Goal: Communication & Community: Connect with others

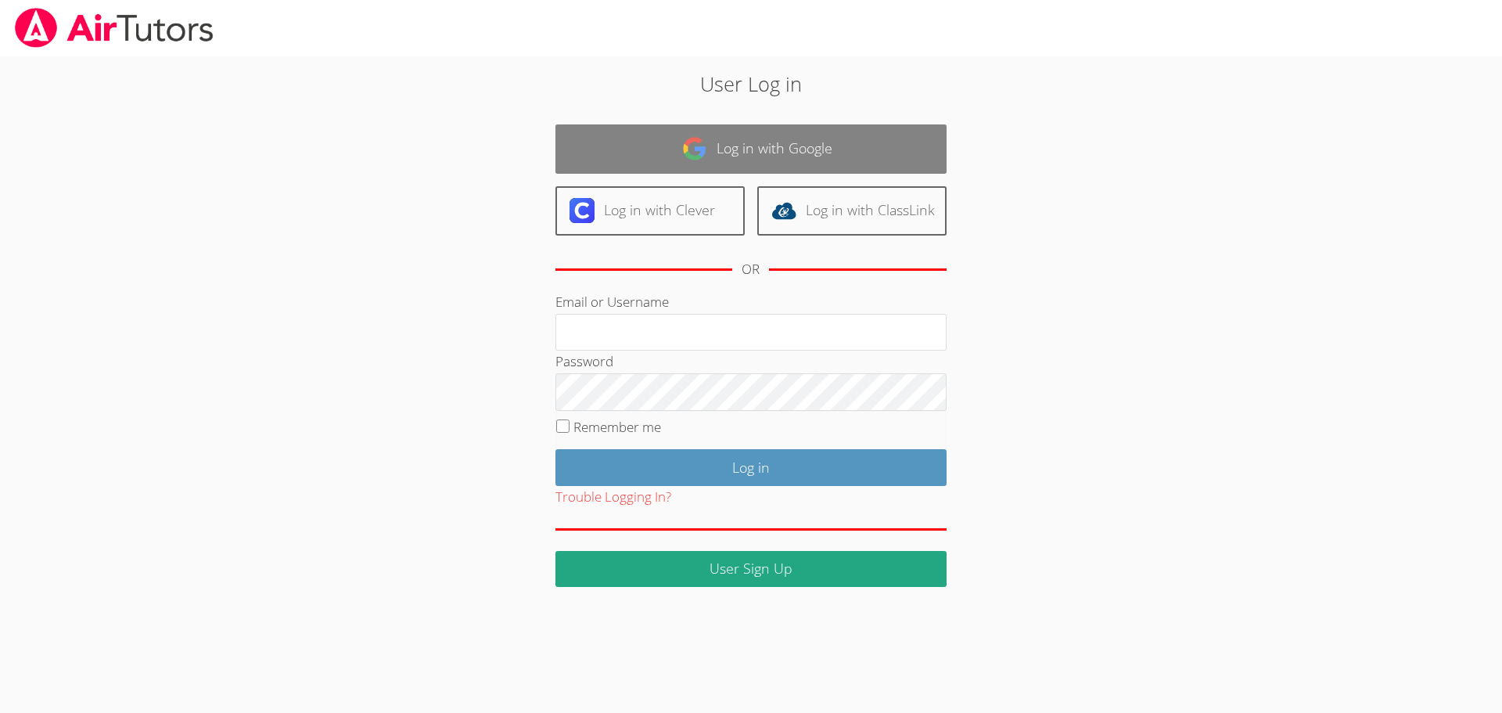
click at [727, 149] on link "Log in with Google" at bounding box center [750, 148] width 391 height 49
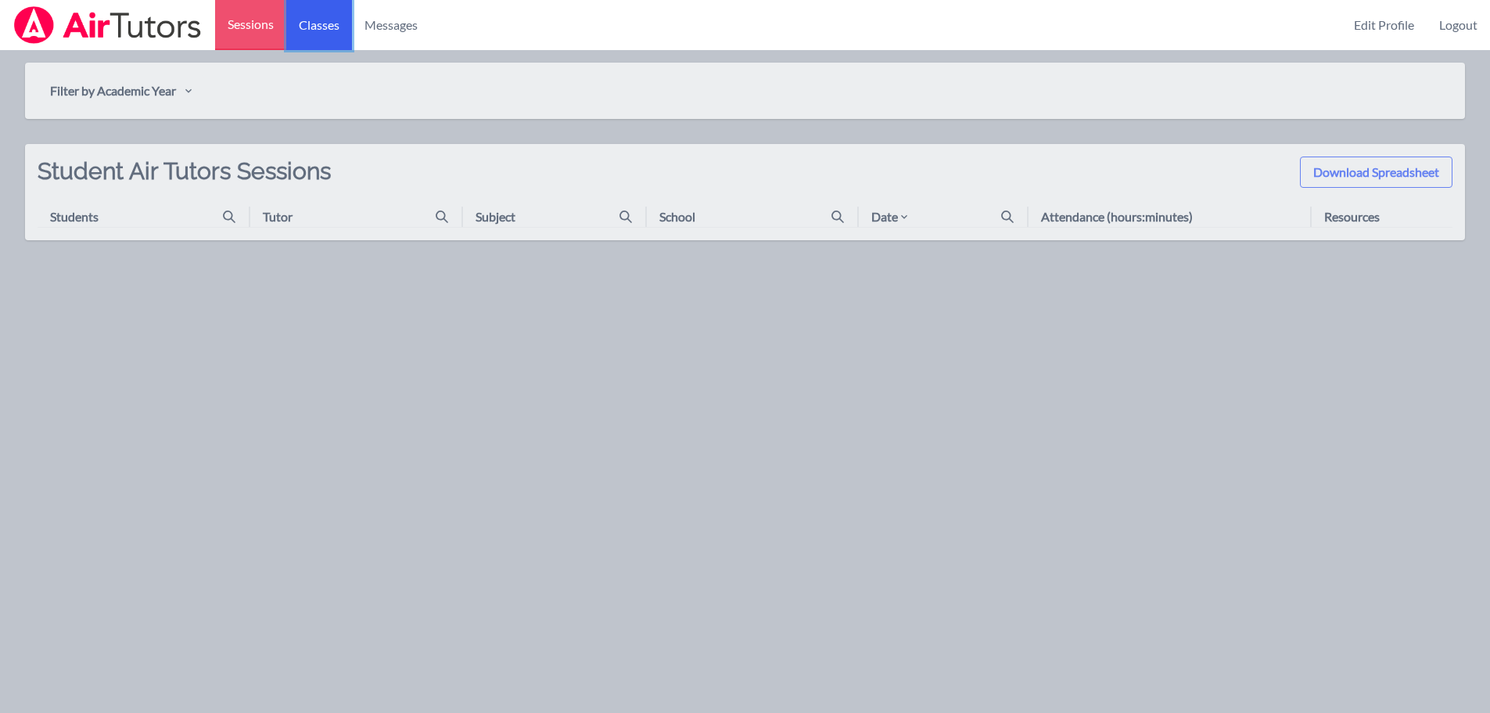
click at [320, 31] on link "Classes" at bounding box center [319, 25] width 66 height 50
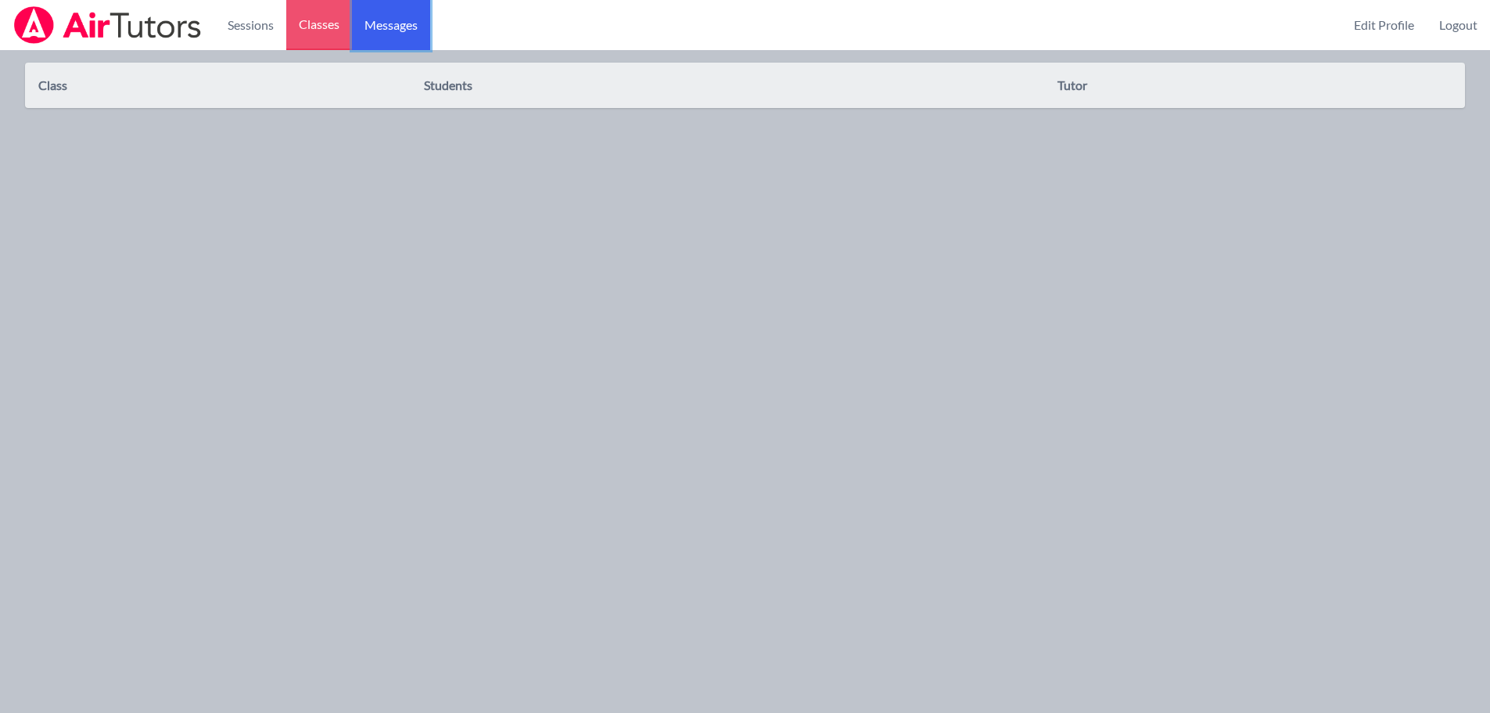
click at [383, 22] on span "Messages" at bounding box center [390, 25] width 53 height 19
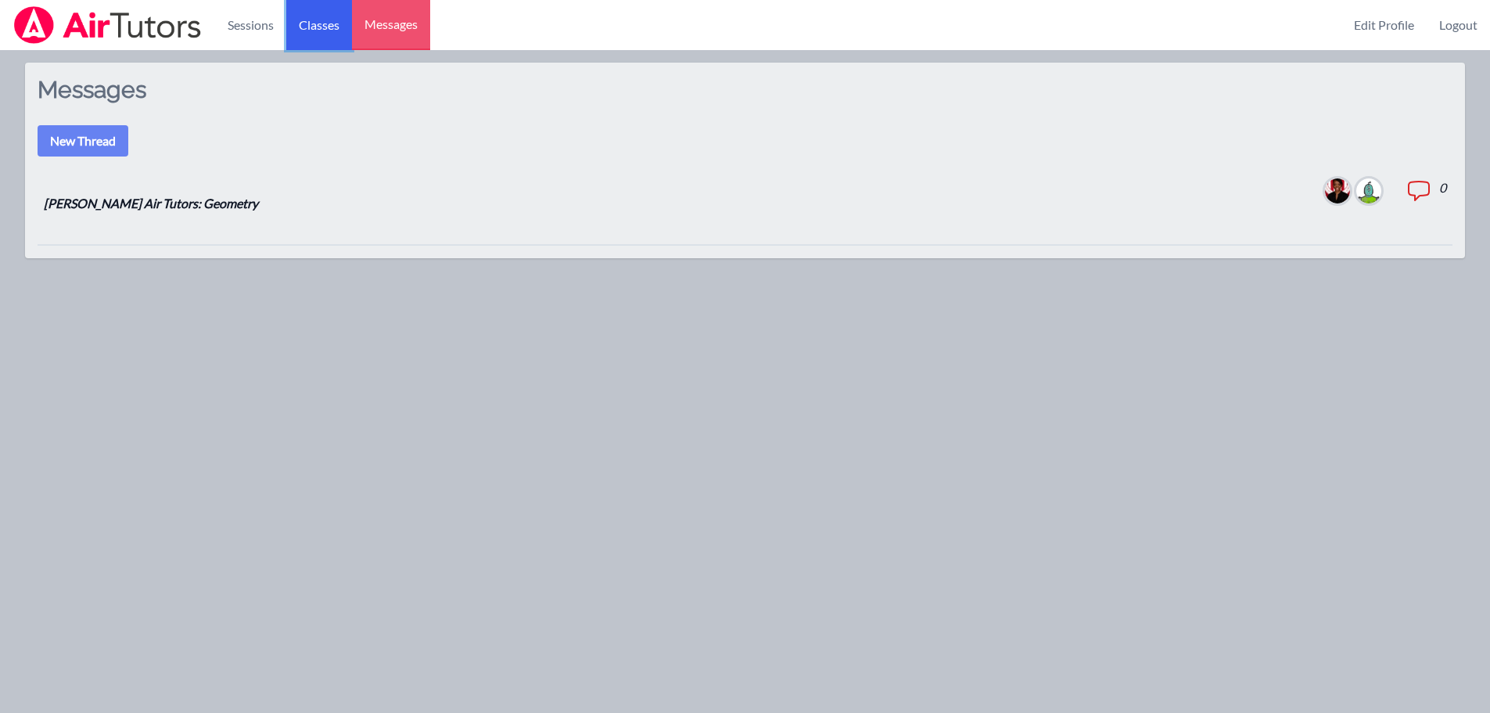
click at [305, 24] on link "Classes" at bounding box center [319, 25] width 66 height 50
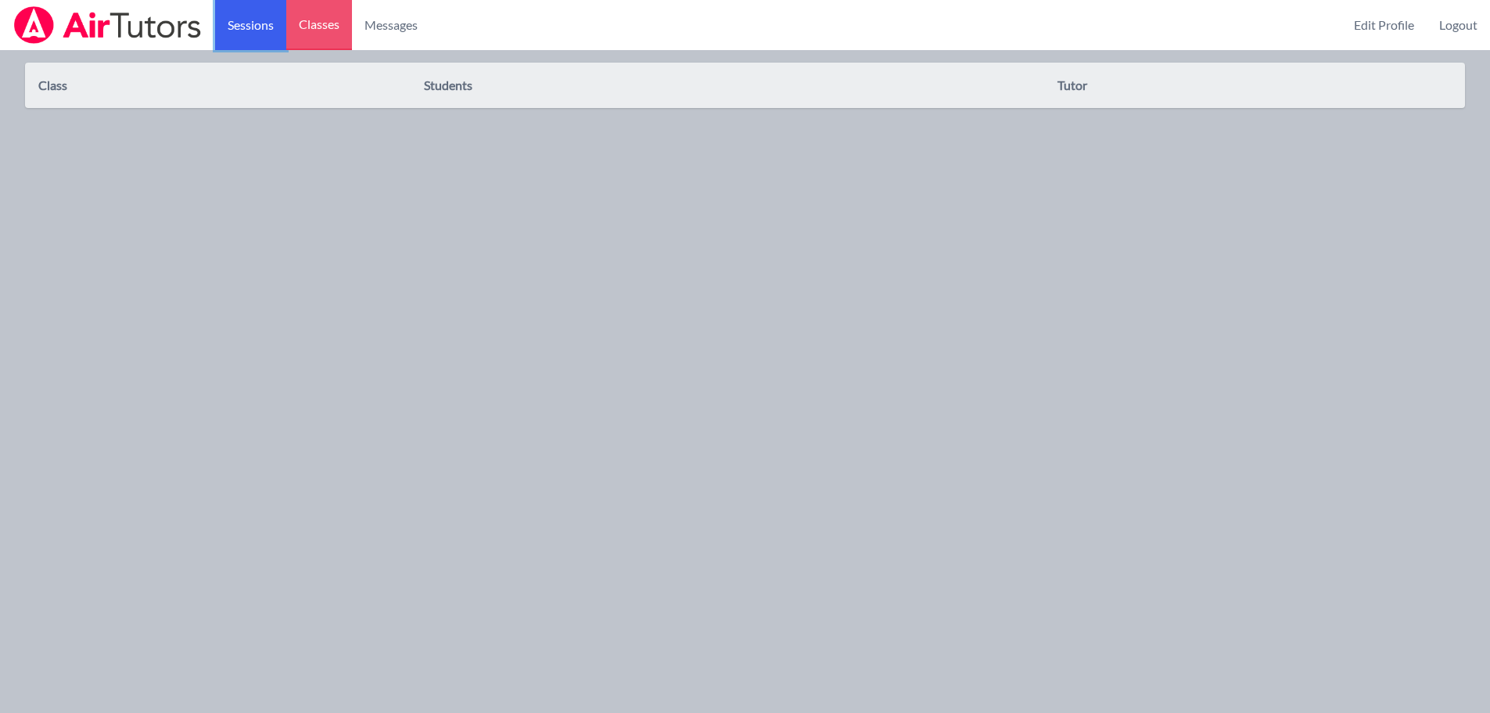
click at [249, 29] on link "Sessions" at bounding box center [250, 25] width 71 height 50
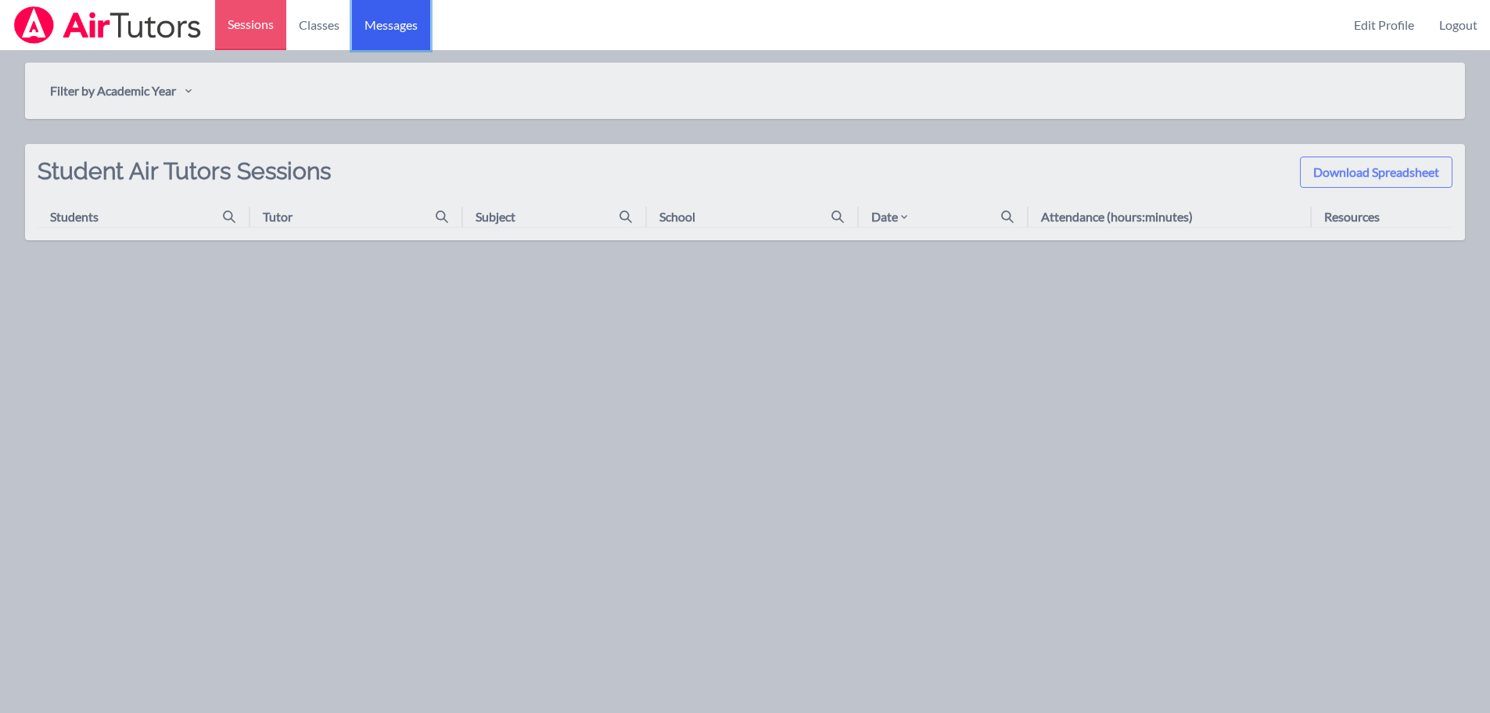
click at [384, 25] on span "Messages" at bounding box center [390, 25] width 53 height 19
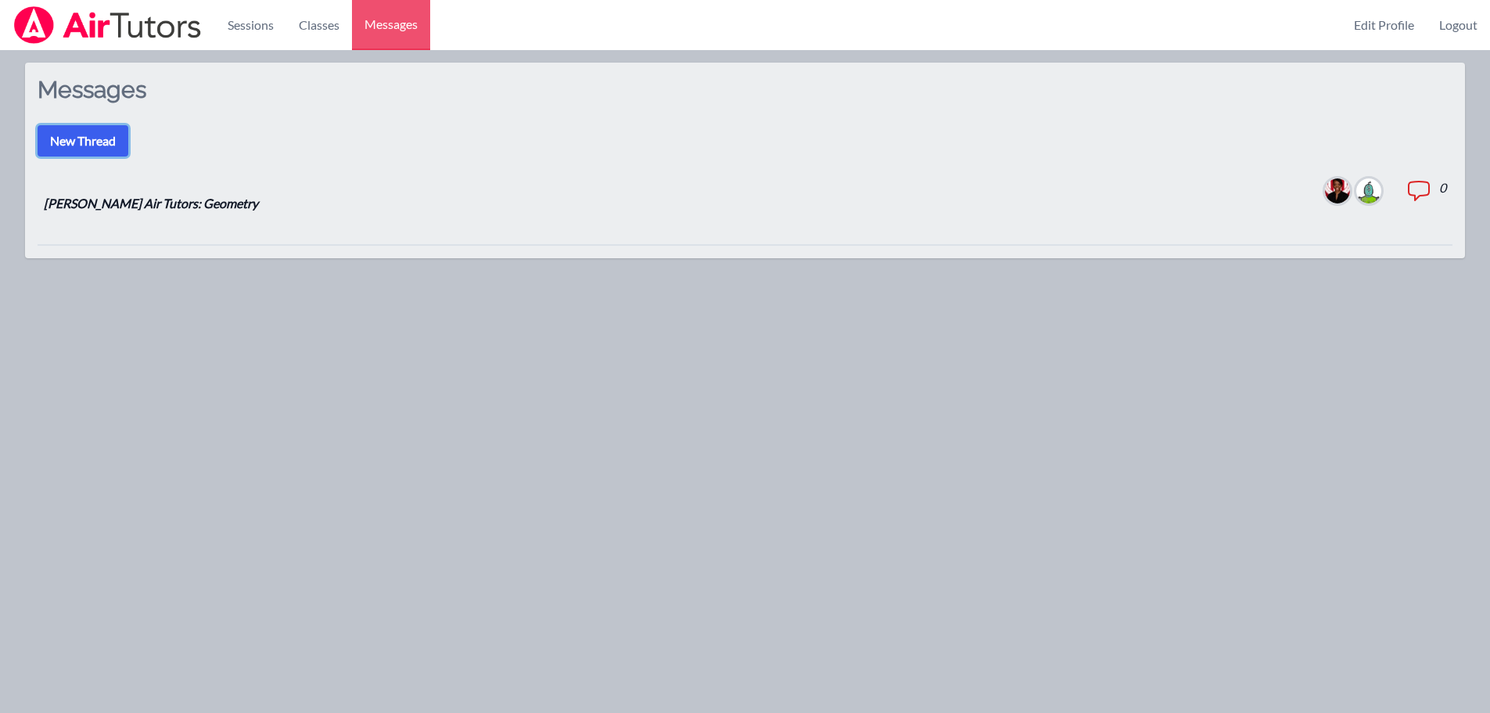
click at [106, 142] on button "New Thread" at bounding box center [83, 140] width 91 height 31
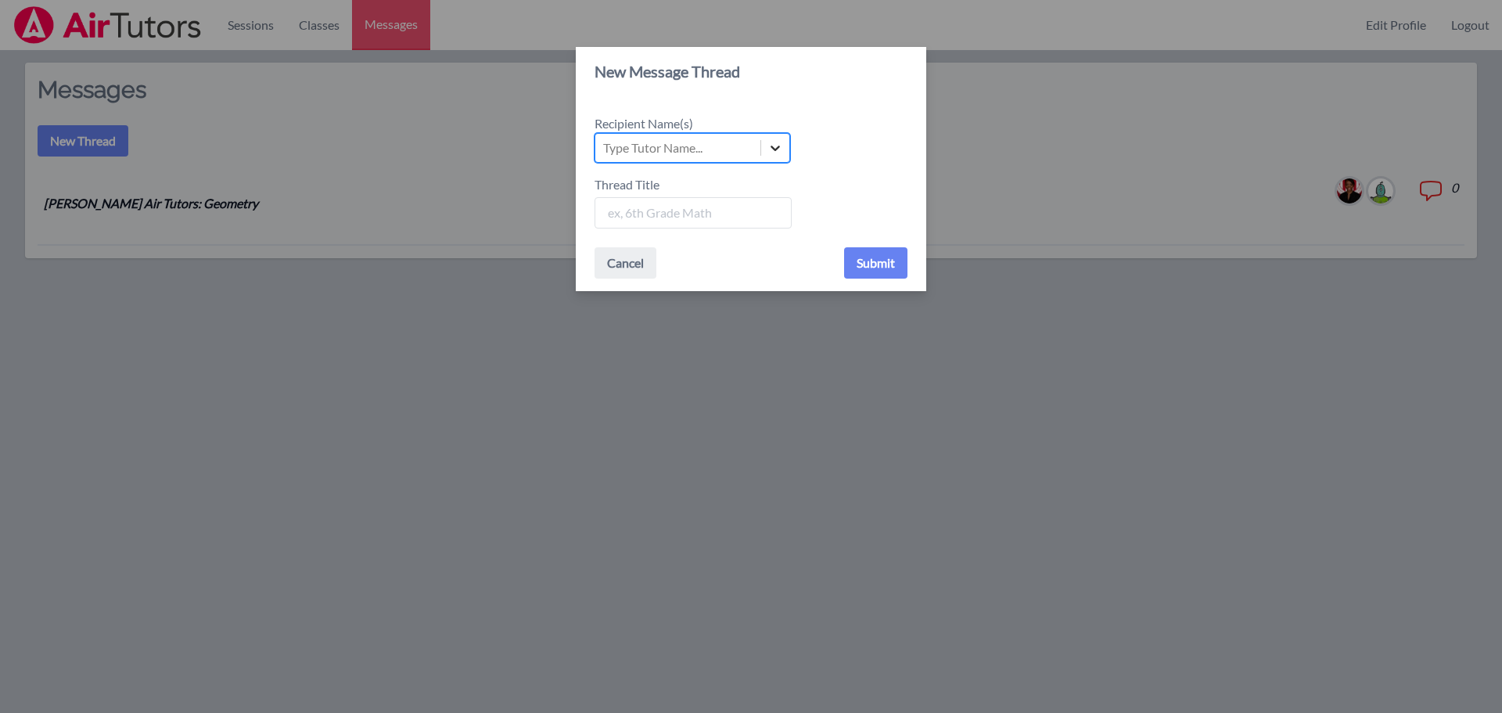
click at [774, 149] on icon at bounding box center [774, 147] width 9 height 5
click at [605, 149] on input "Recipient Name(s) Select is focused ,type to refine list, press Down to open th…" at bounding box center [604, 147] width 2 height 19
type input "[PERSON_NAME]"
click at [759, 332] on div "New Message Thread Recipient Name(s) Type Tutor Name... Thread Title Cancel Sub…" at bounding box center [751, 356] width 1502 height 713
